Goal: Transaction & Acquisition: Book appointment/travel/reservation

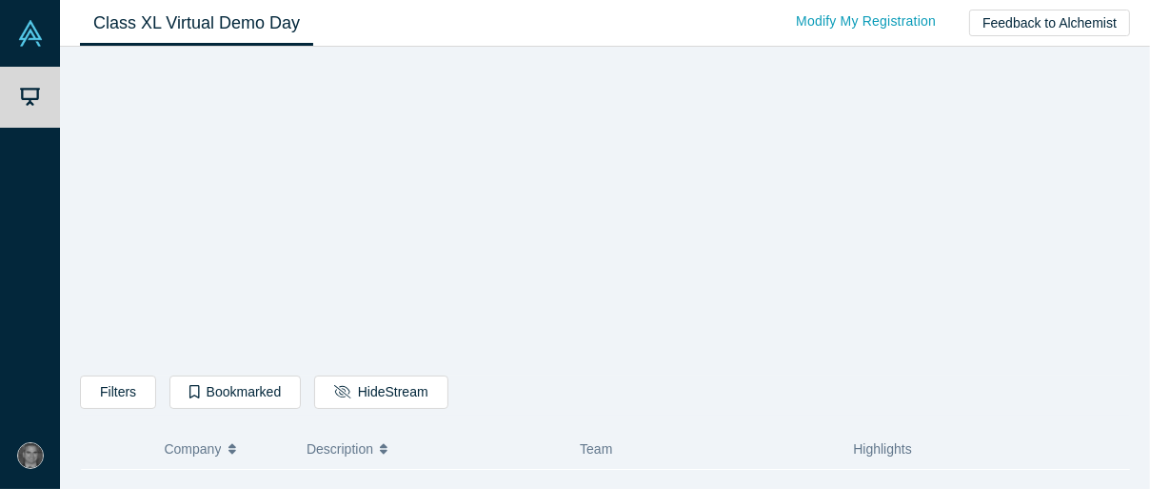
click at [232, 443] on icon "button" at bounding box center [233, 445] width 8 height 5
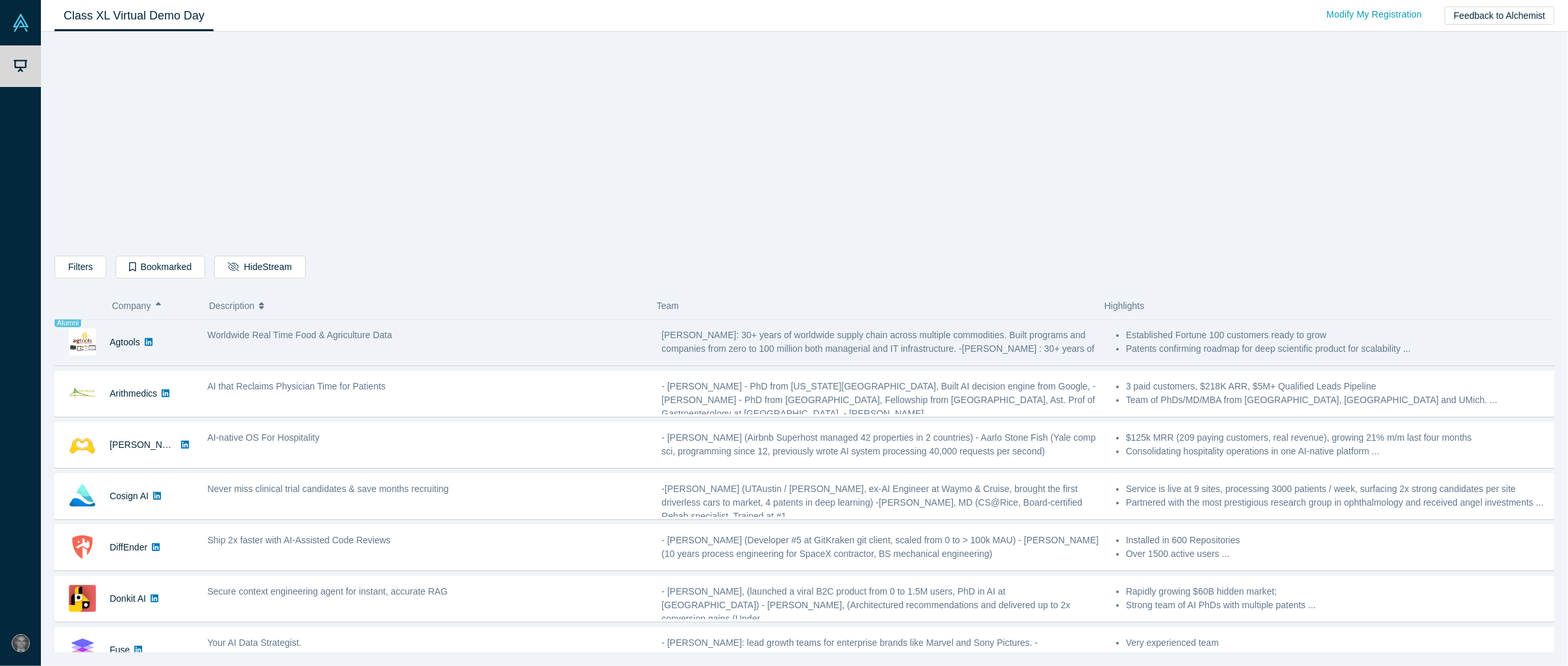
click at [325, 333] on div "Worldwide Real Time Food & Agriculture Data" at bounding box center [427, 342] width 455 height 41
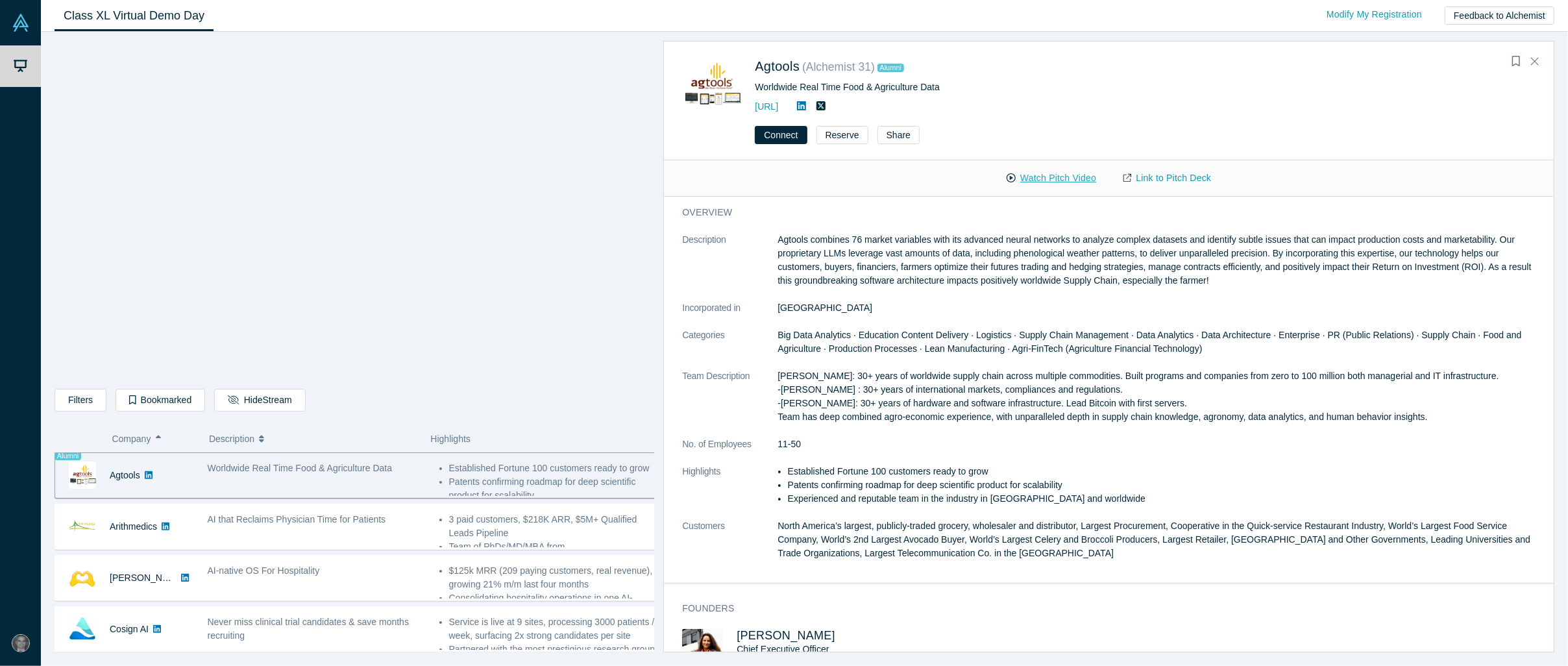
click at [784, 178] on button "Watch Pitch Video" at bounding box center [1051, 178] width 117 height 22
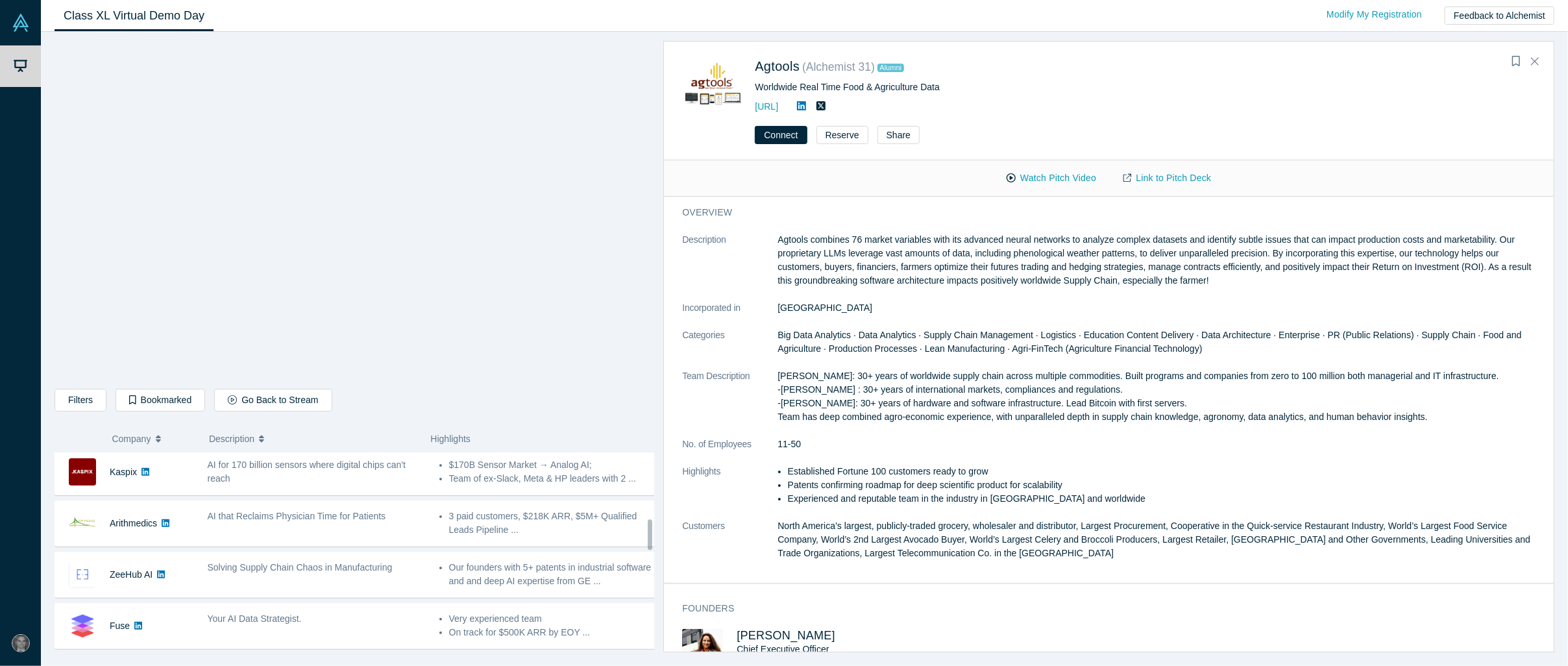
scroll to position [413, 0]
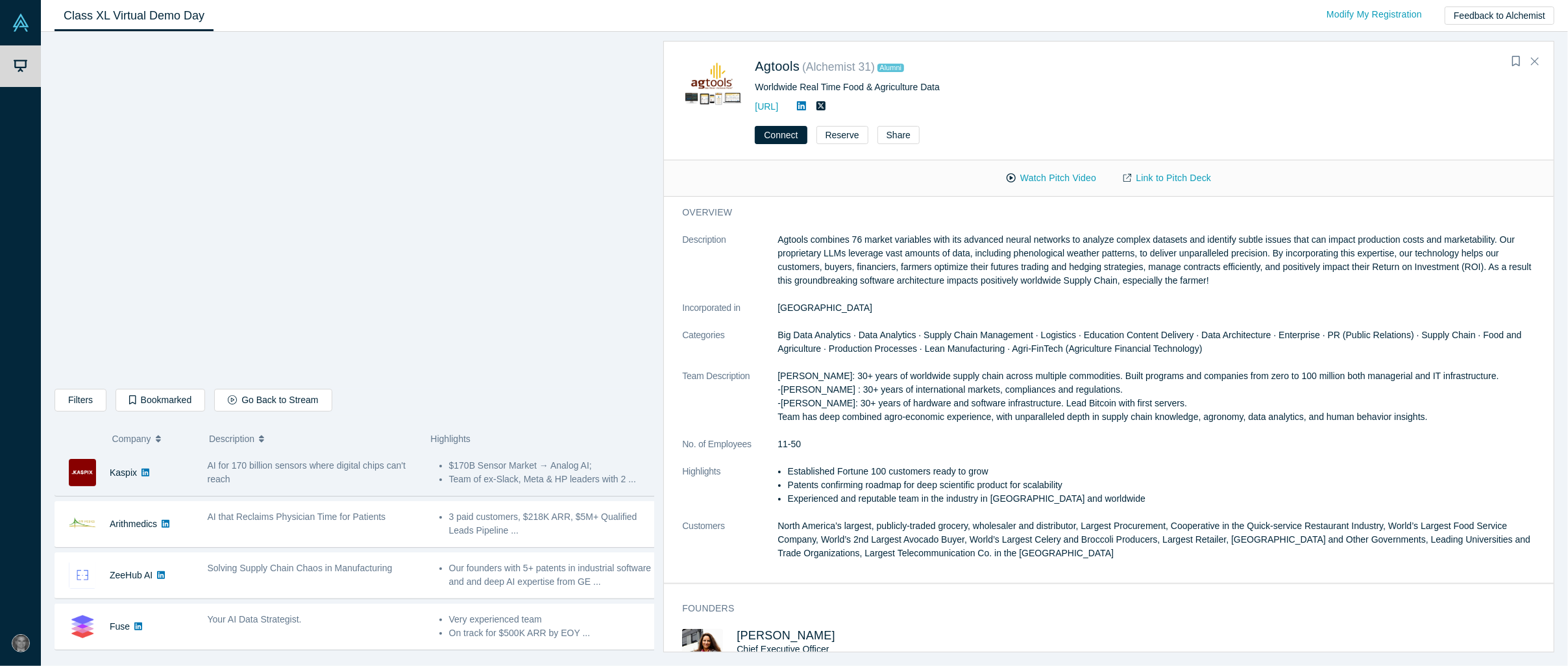
click at [339, 333] on div "AI for 170 billion sensors where digital chips can't reach" at bounding box center [317, 472] width 218 height 27
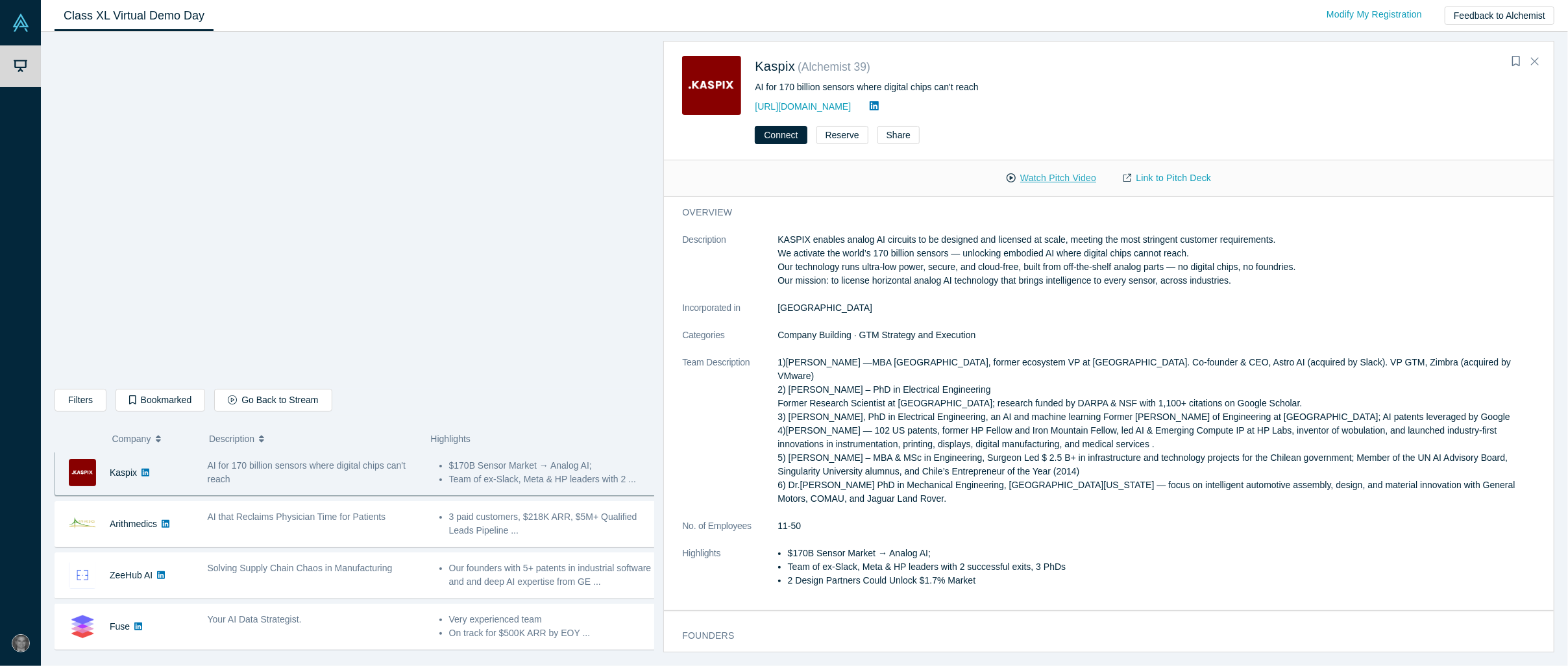
click at [784, 170] on button "Watch Pitch Video" at bounding box center [1051, 178] width 117 height 22
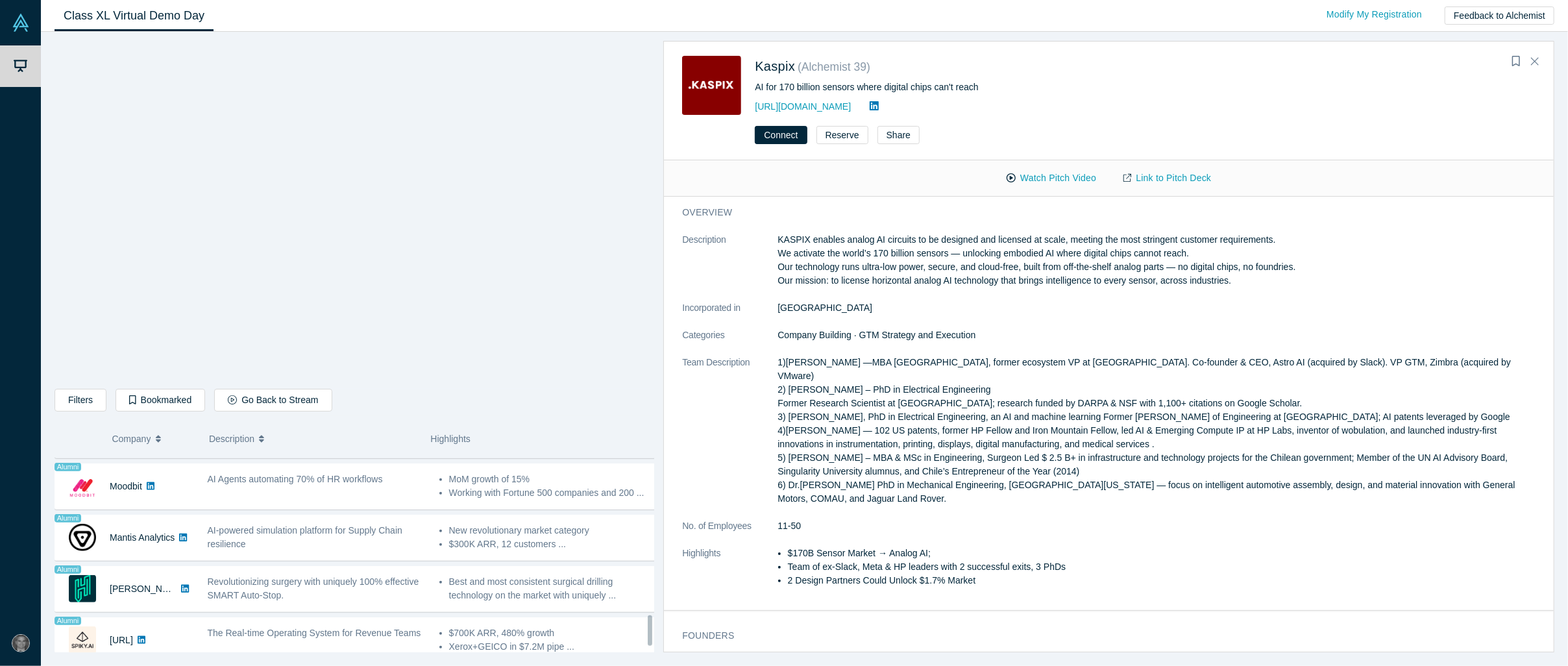
scroll to position [1016, 0]
drag, startPoint x: 824, startPoint y: 106, endPoint x: 750, endPoint y: 107, distance: 74.0
click at [750, 107] on div "Kaspix ( Alchemist 39 ) AI for 170 billion sensors where digital chips can't re…" at bounding box center [937, 85] width 510 height 59
copy link "[URL][DOMAIN_NAME]"
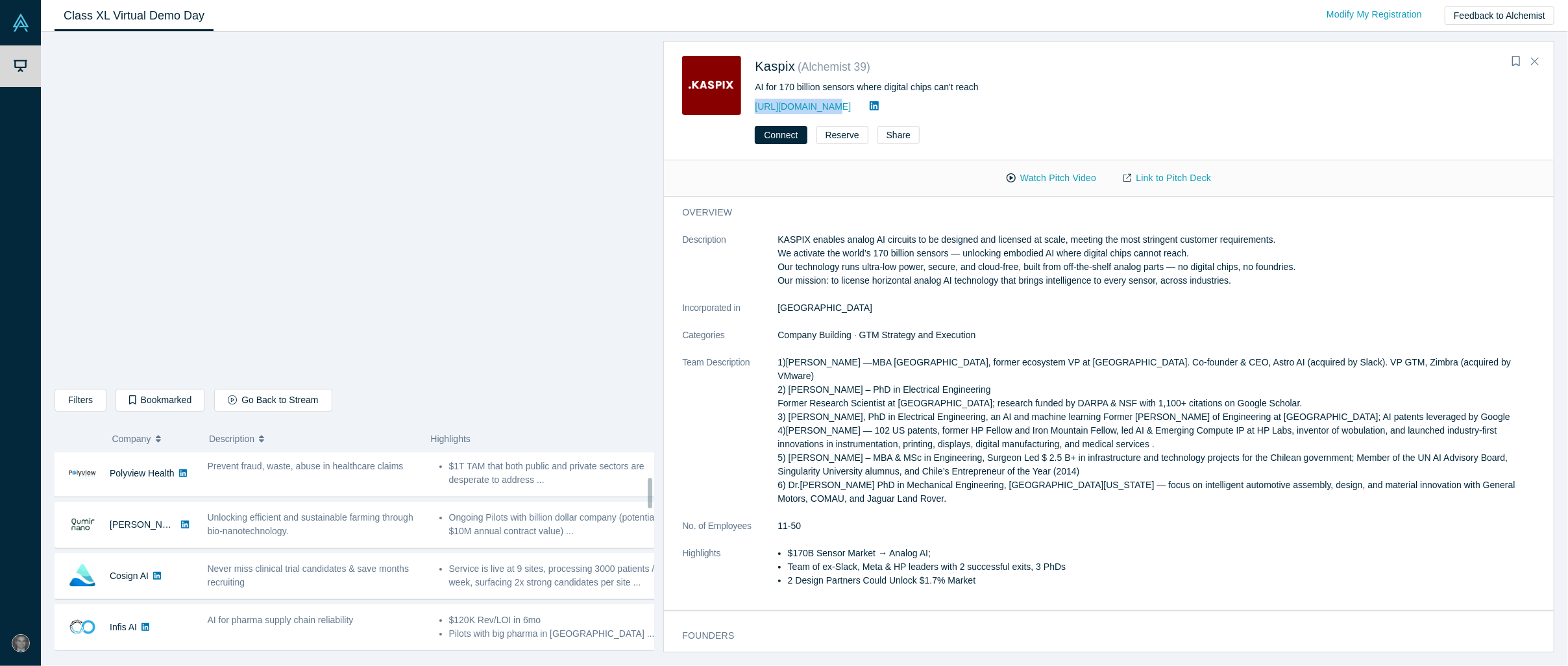
scroll to position [0, 0]
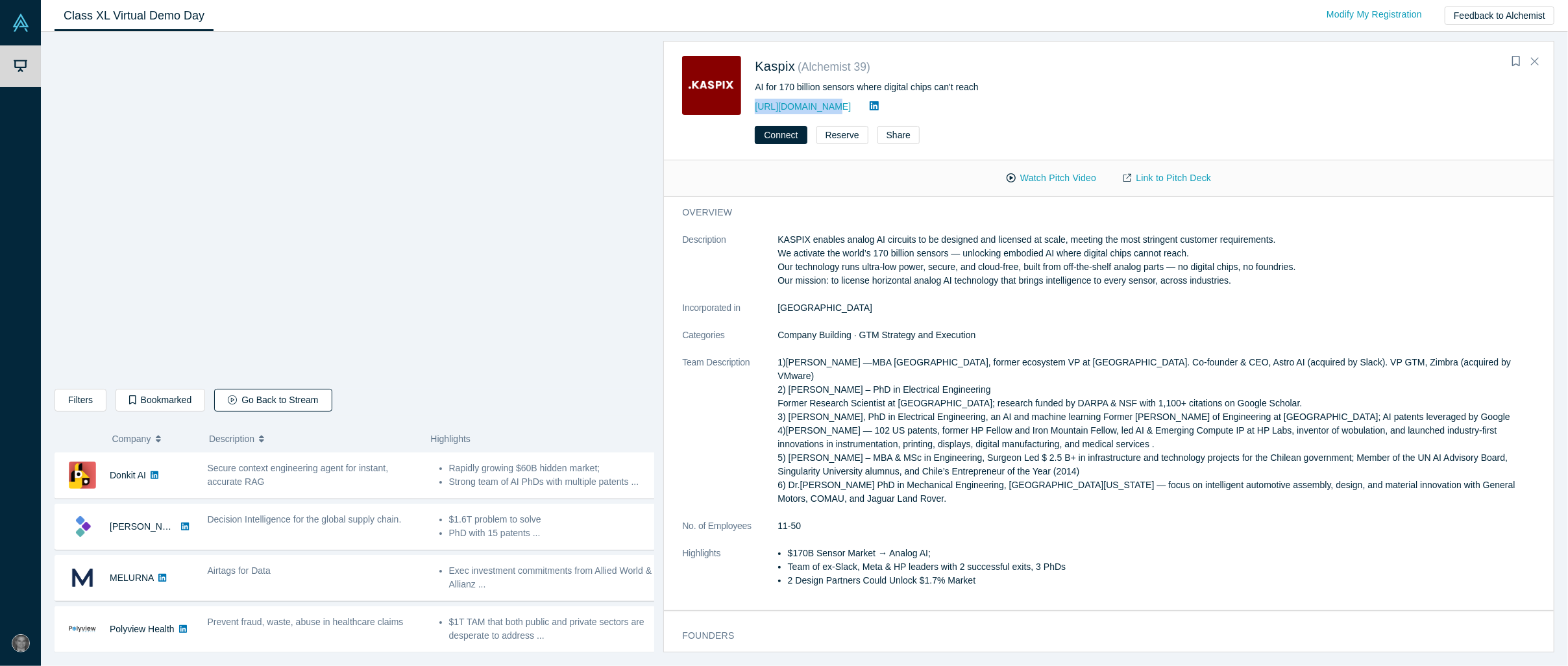
click at [264, 333] on button "Go Back to Stream" at bounding box center [273, 399] width 117 height 22
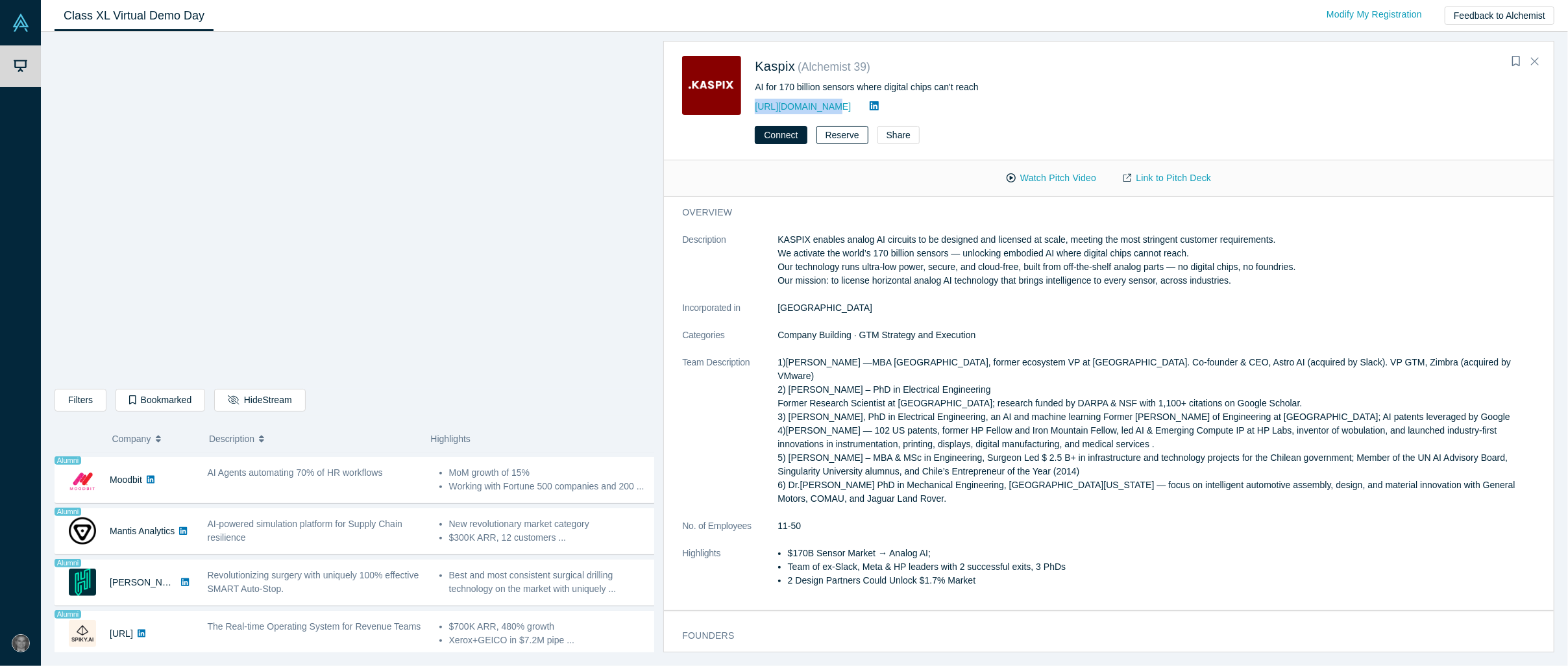
click at [784, 130] on button "Reserve" at bounding box center [842, 135] width 52 height 18
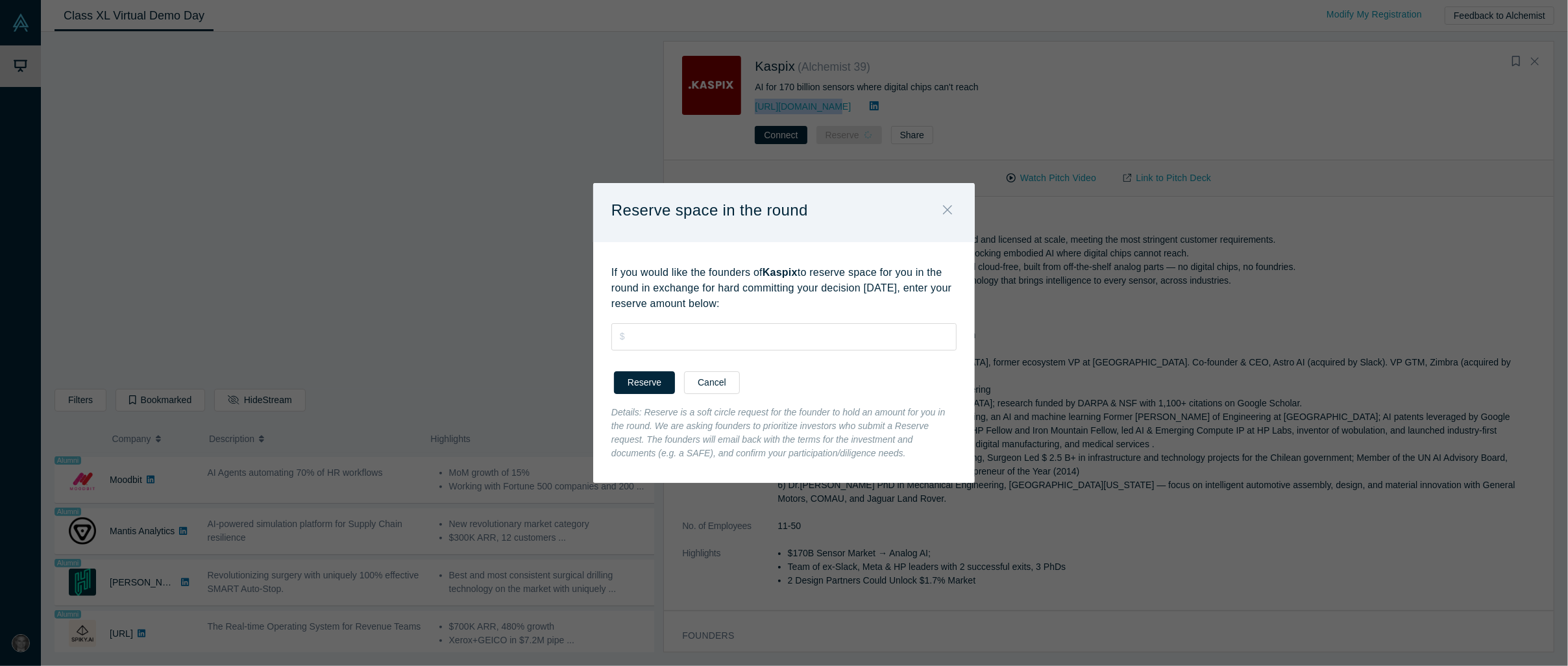
click at [784, 209] on icon "Close" at bounding box center [947, 209] width 9 height 9
